Goal: Check status: Check status

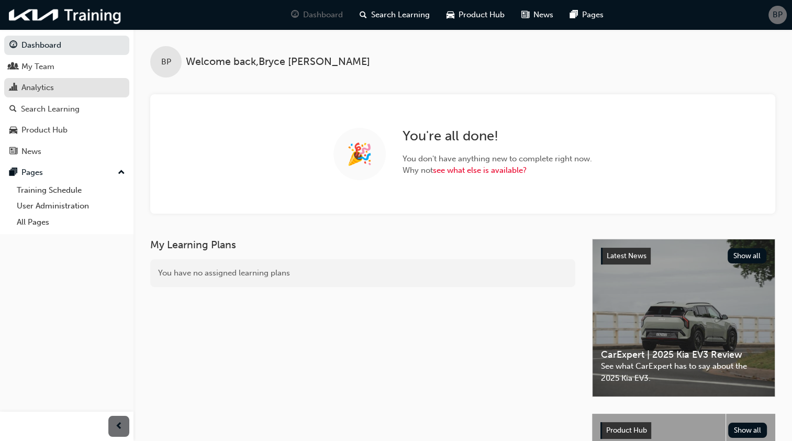
click at [62, 83] on div "Analytics" at bounding box center [66, 87] width 115 height 13
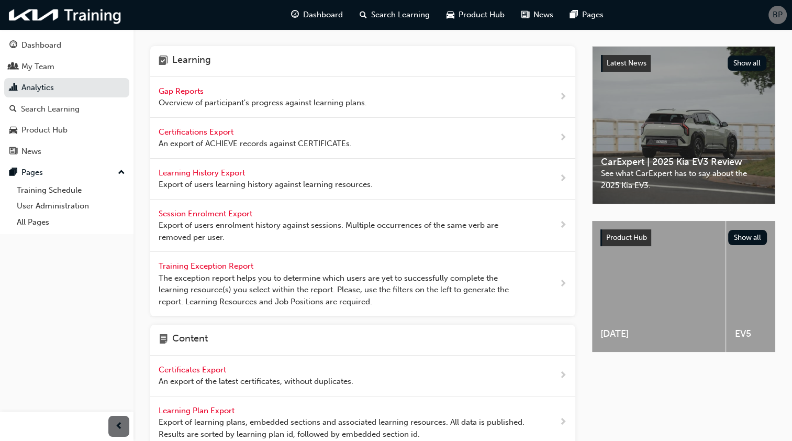
click at [190, 91] on span "Gap Reports" at bounding box center [182, 90] width 47 height 9
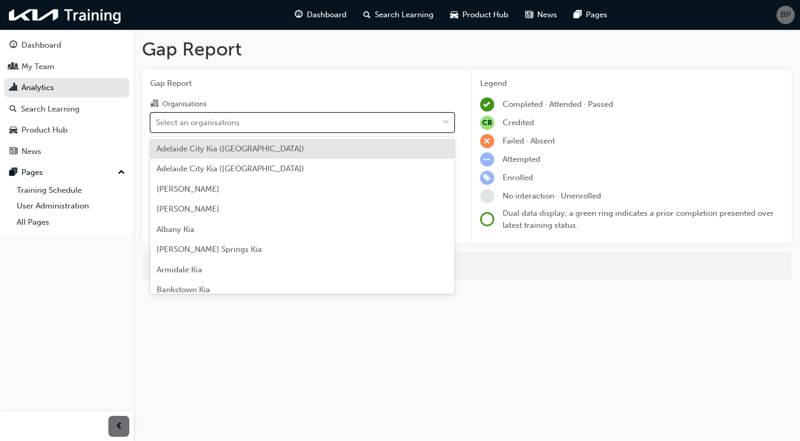
click at [448, 123] on span "down-icon" at bounding box center [445, 123] width 7 height 14
click at [157, 123] on input "Organisations option [GEOGRAPHIC_DATA] ([GEOGRAPHIC_DATA]) focused, 1 of 156. 1…" at bounding box center [156, 121] width 1 height 9
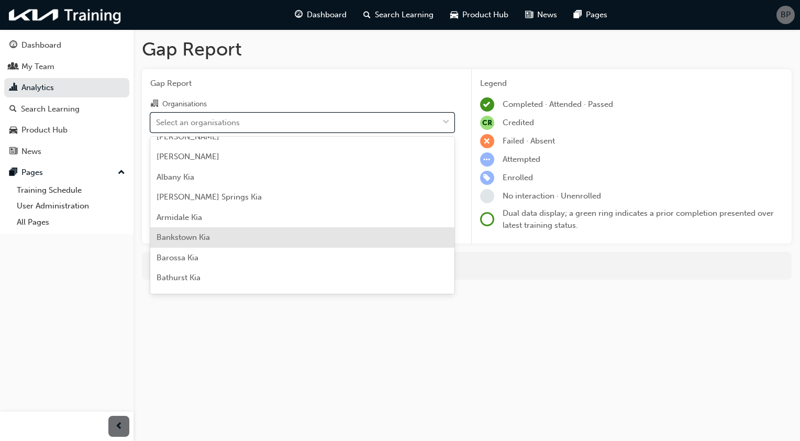
scroll to position [52, 0]
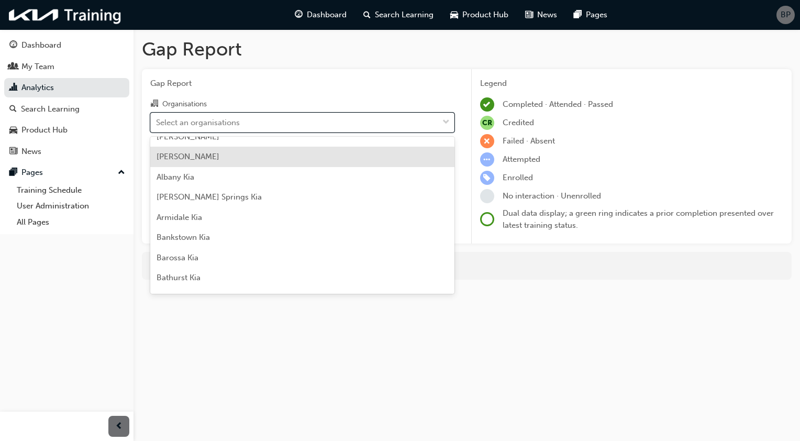
click at [226, 156] on div "[PERSON_NAME]" at bounding box center [302, 157] width 304 height 20
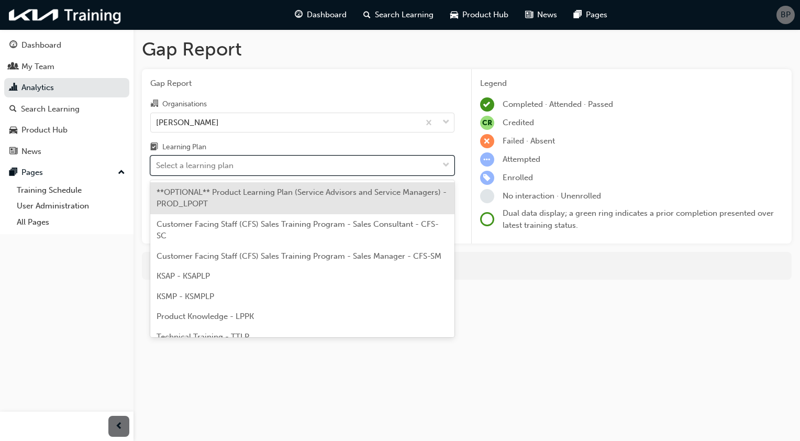
click at [447, 166] on span "down-icon" at bounding box center [445, 166] width 7 height 14
click at [157, 166] on input "Learning Plan option **OPTIONAL** Product Learning Plan (Service Advisors and S…" at bounding box center [156, 165] width 1 height 9
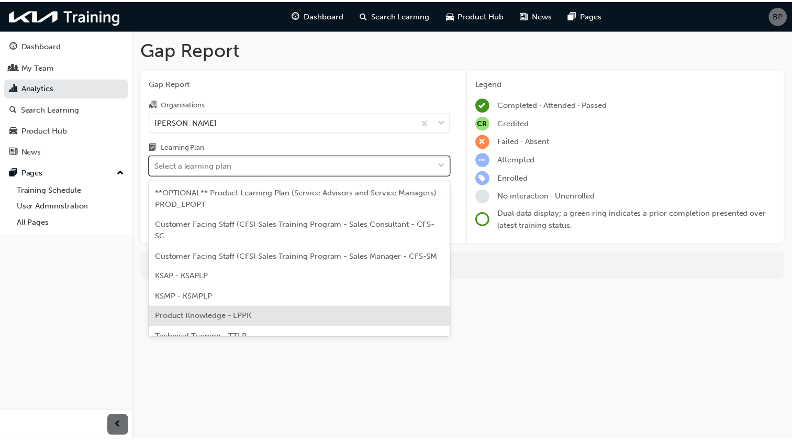
scroll to position [52, 0]
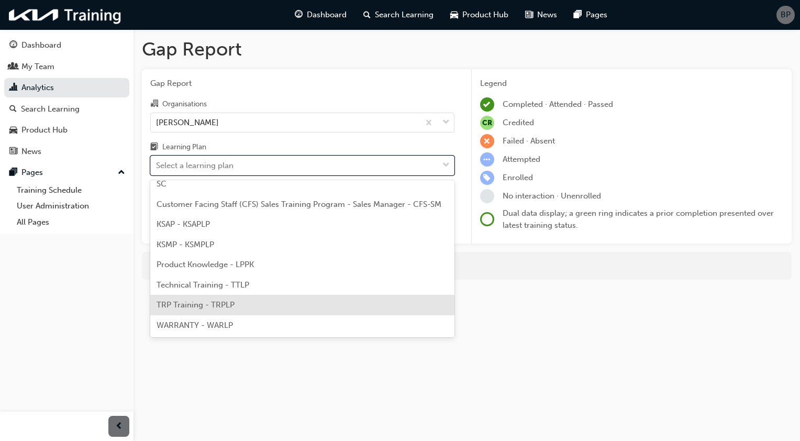
click at [238, 306] on div "TRP Training - TRPLP" at bounding box center [302, 305] width 304 height 20
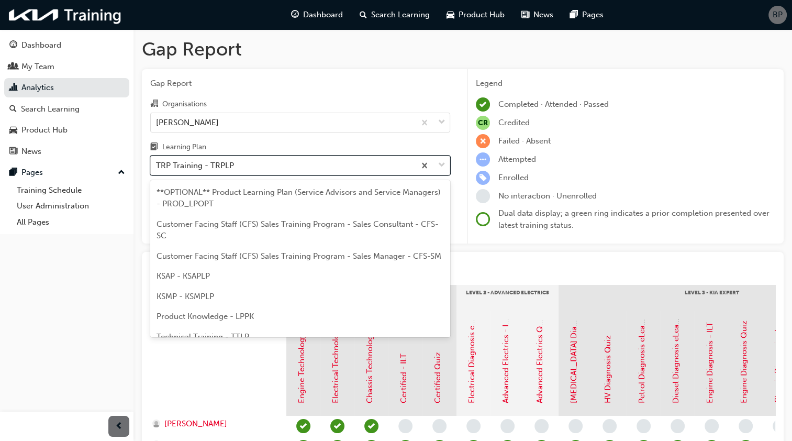
click at [436, 164] on div at bounding box center [432, 165] width 35 height 19
click at [157, 164] on input "Learning Plan option TRP Training - TRPLP, selected. option TRP Training - TRPL…" at bounding box center [156, 165] width 1 height 9
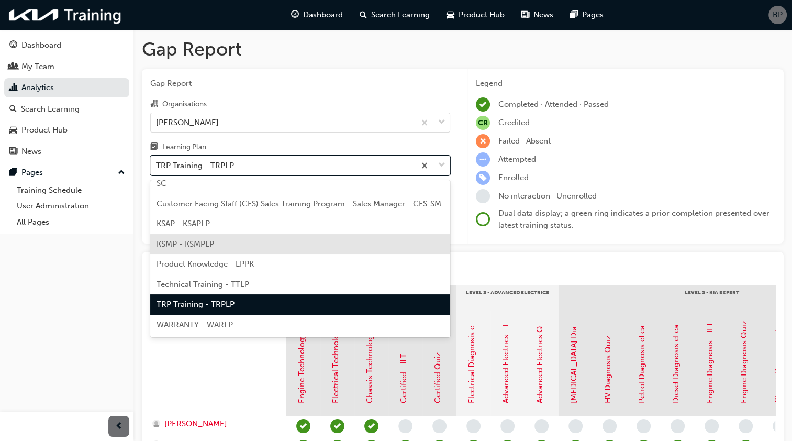
scroll to position [12, 0]
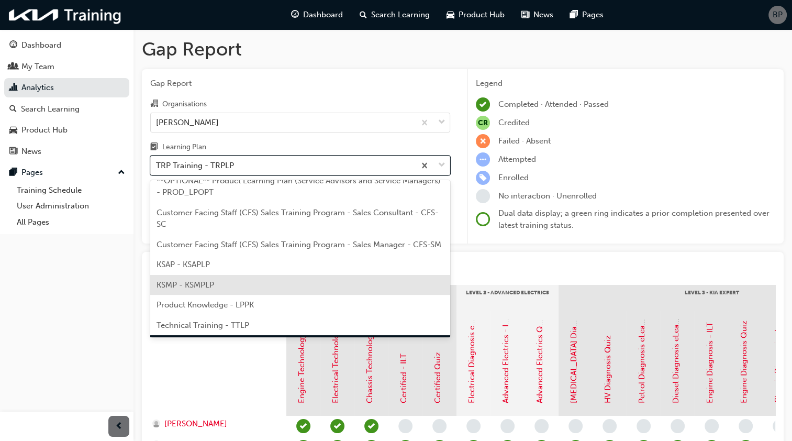
click at [227, 292] on div "KSMP - KSMPLP" at bounding box center [300, 285] width 300 height 20
